Goal: Find specific page/section: Find specific page/section

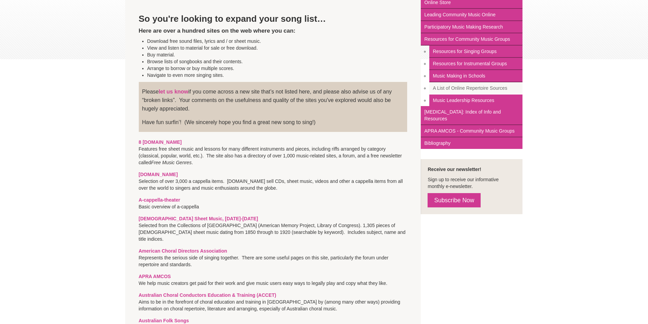
scroll to position [34, 0]
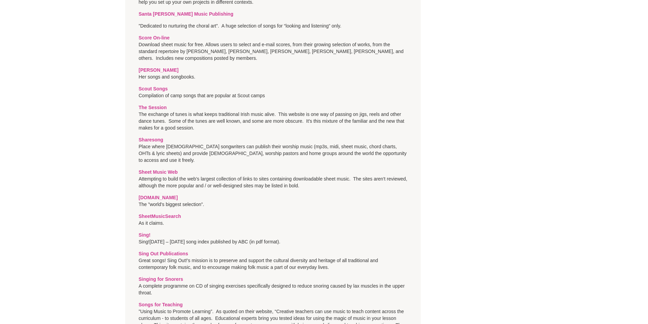
scroll to position [2079, 0]
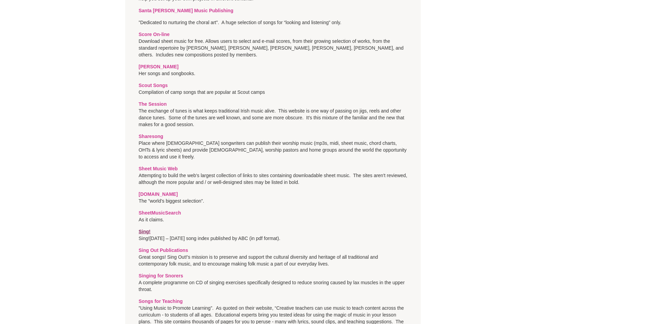
click at [145, 229] on strong "Sing!" at bounding box center [145, 231] width 12 height 5
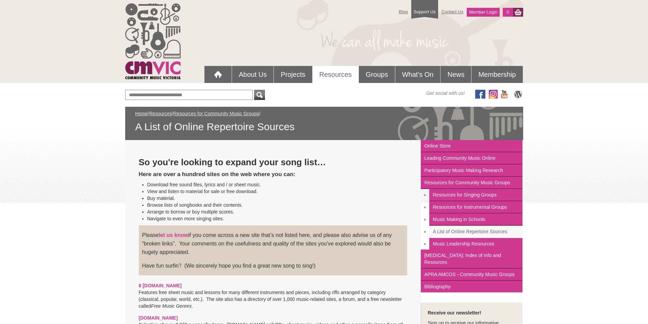
scroll to position [2079, 0]
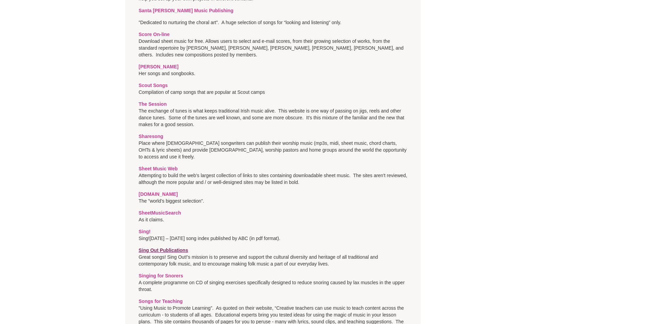
click at [172, 248] on strong "Sing Out Publications" at bounding box center [163, 250] width 49 height 5
